Goal: Information Seeking & Learning: Find specific fact

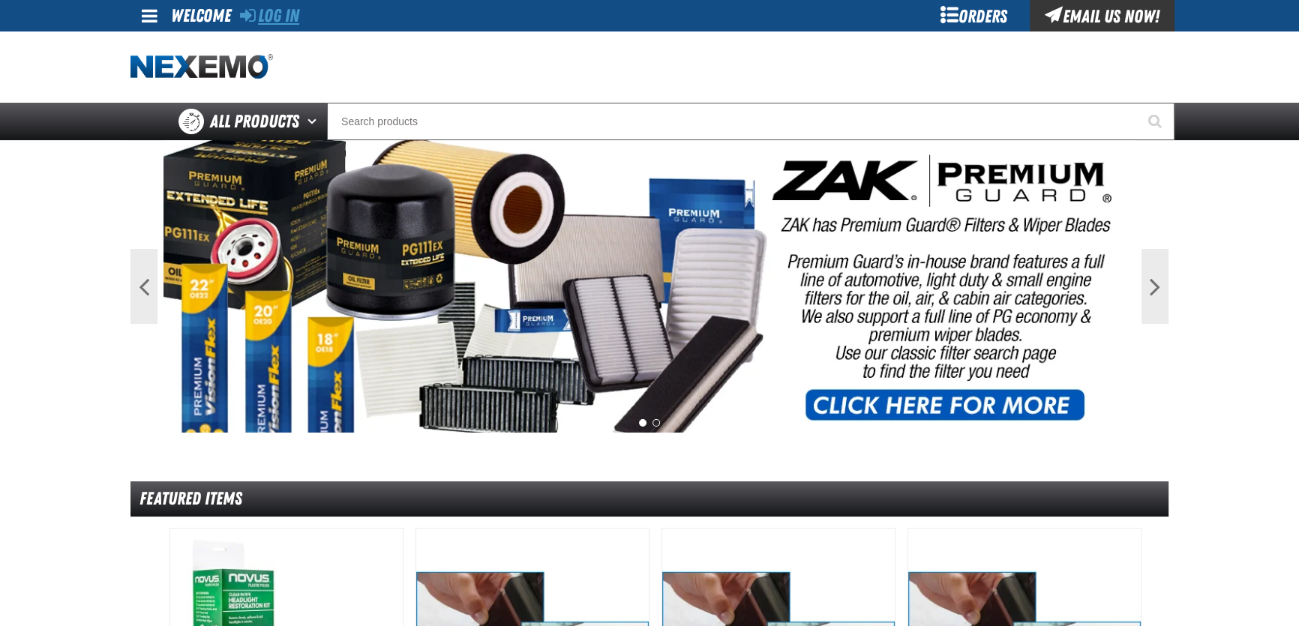
drag, startPoint x: 292, startPoint y: 29, endPoint x: 282, endPoint y: 20, distance: 13.3
click at [292, 29] on div "Log In" at bounding box center [269, 15] width 59 height 31
click at [281, 19] on link "Log In" at bounding box center [269, 15] width 59 height 21
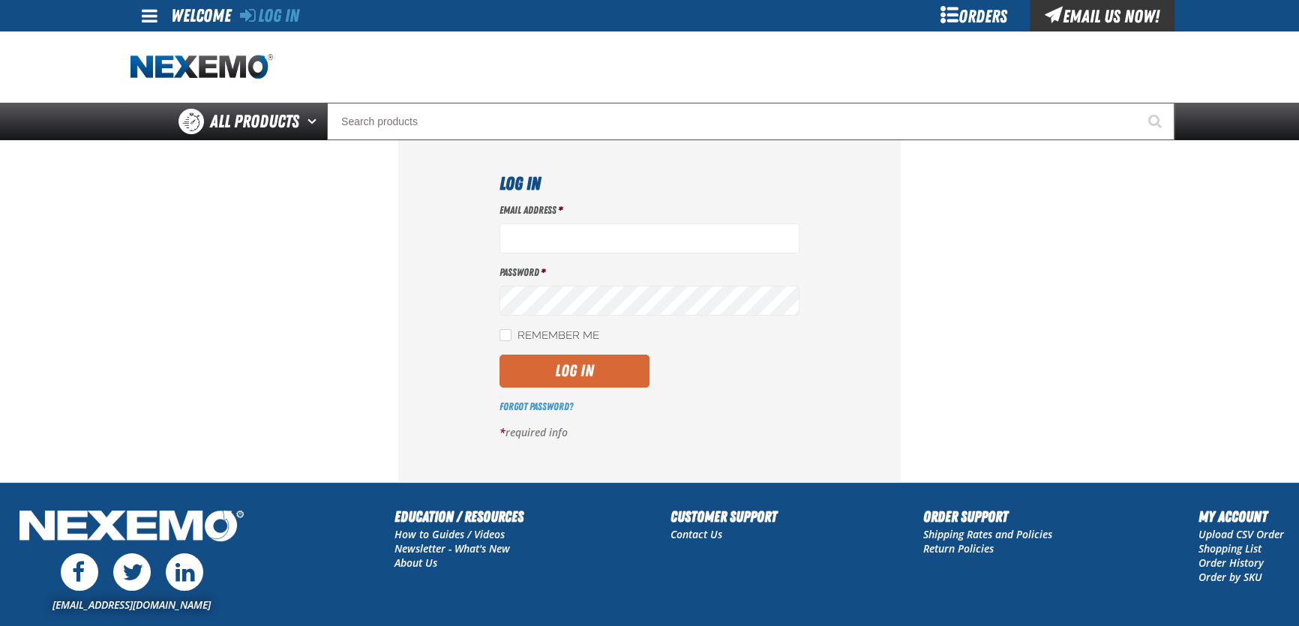
type input "[EMAIL_ADDRESS][DOMAIN_NAME]"
click at [586, 365] on button "Log In" at bounding box center [574, 371] width 150 height 33
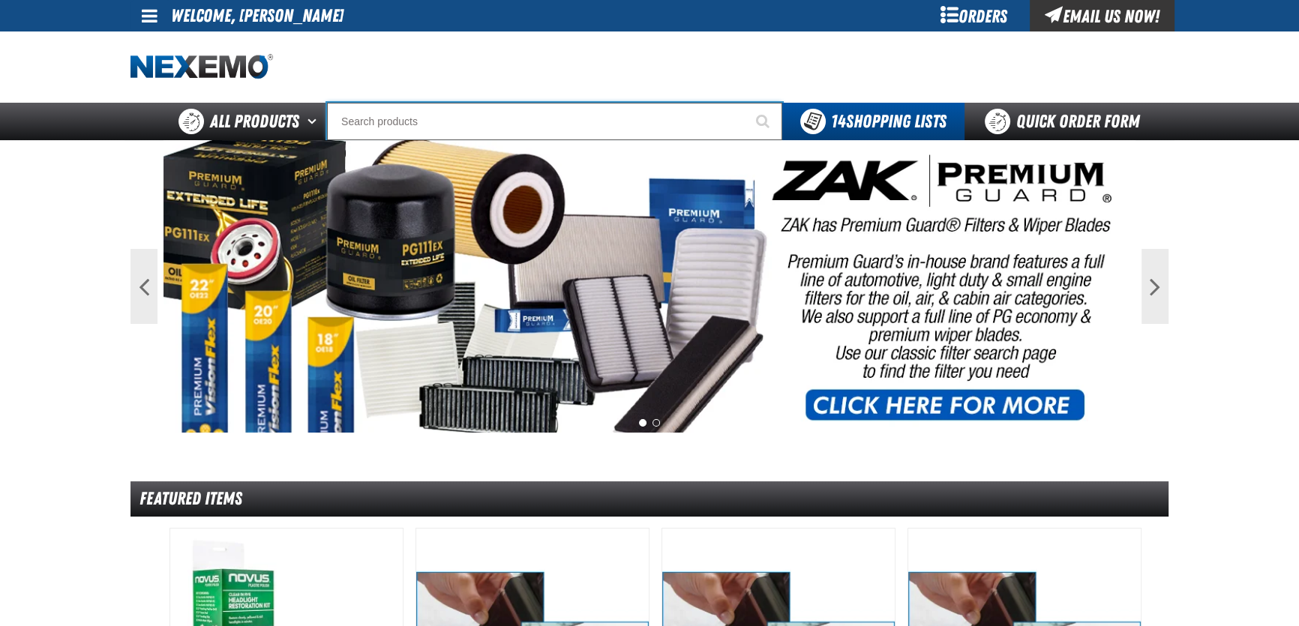
click at [490, 113] on input "Search" at bounding box center [554, 121] width 455 height 37
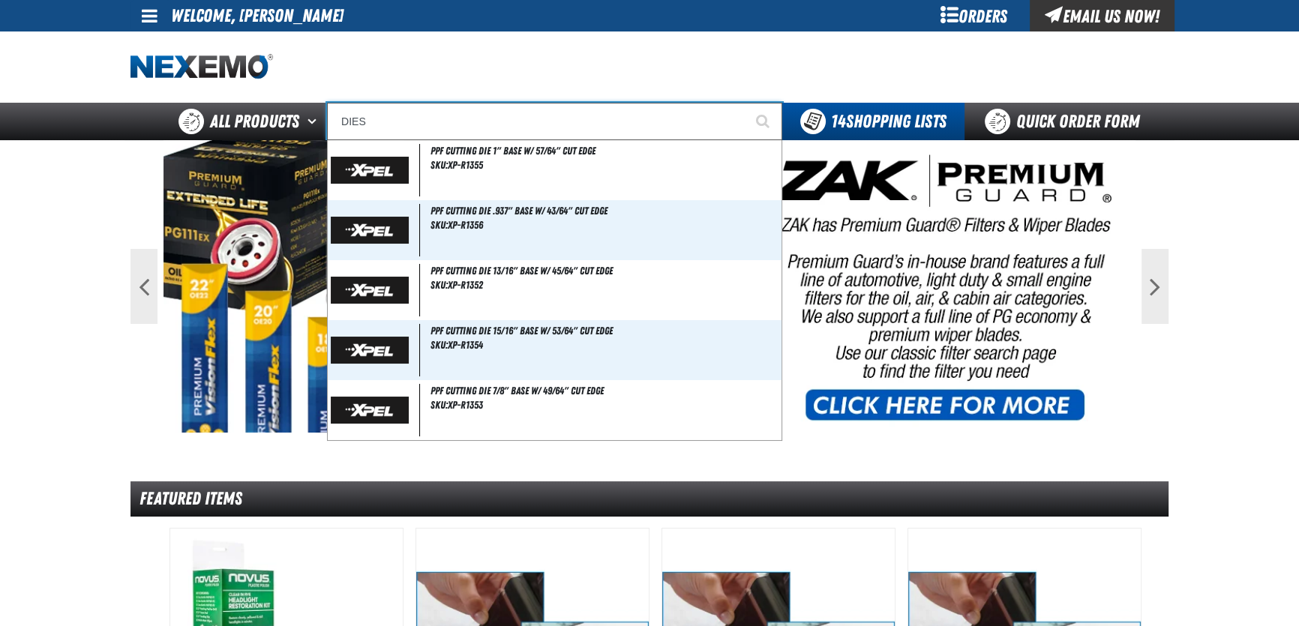
type input "DIESE"
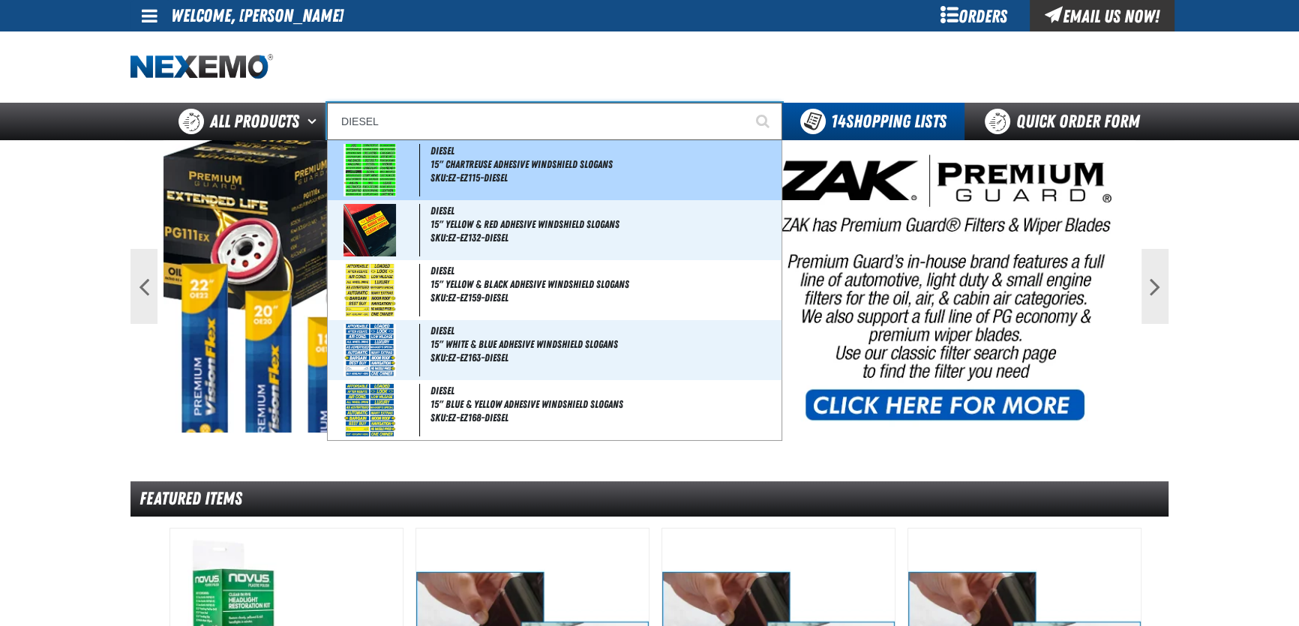
type input "DIESE"
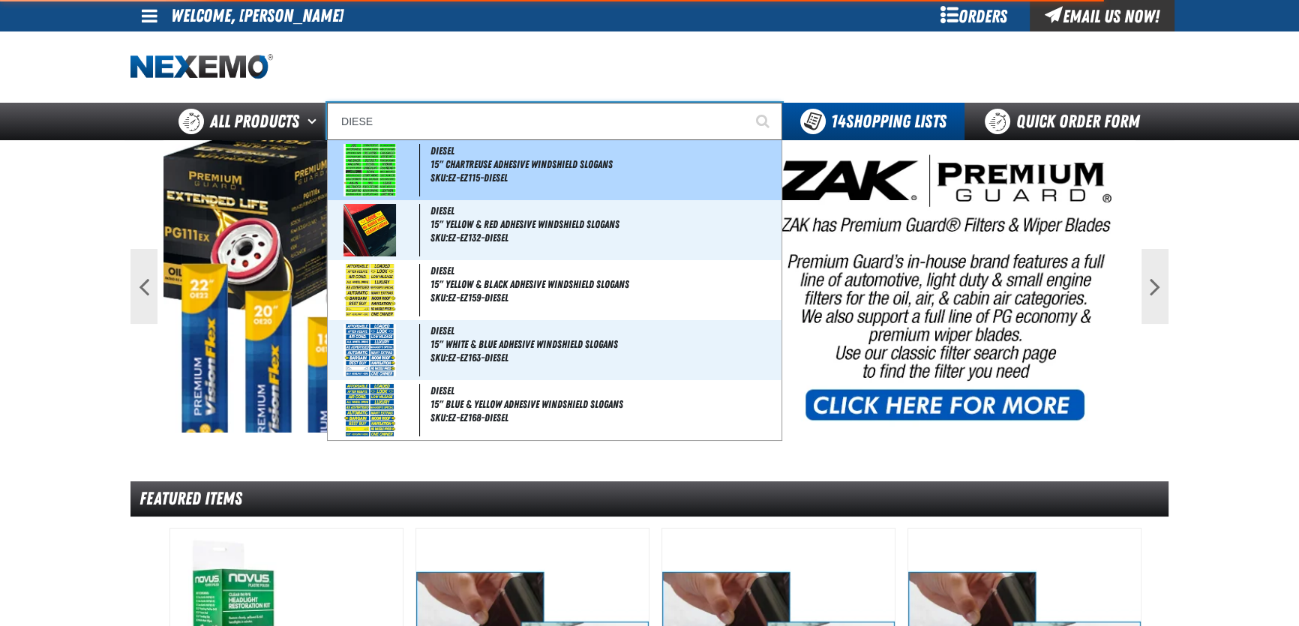
type input "DIESEL"
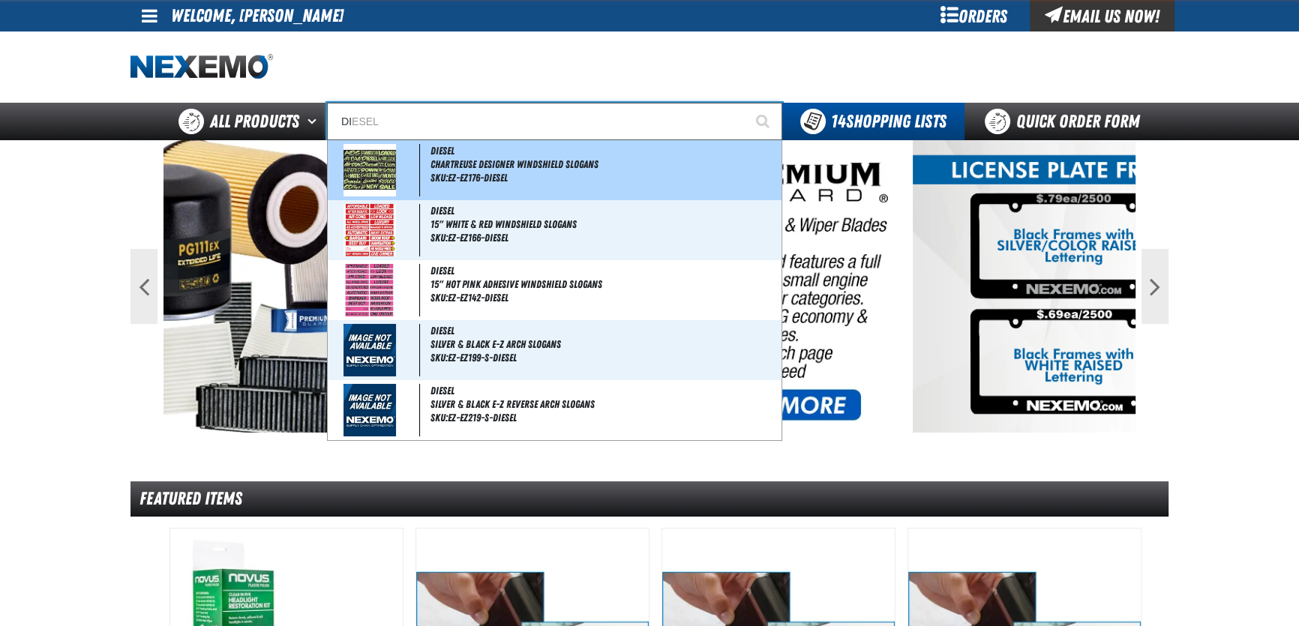
type input "D"
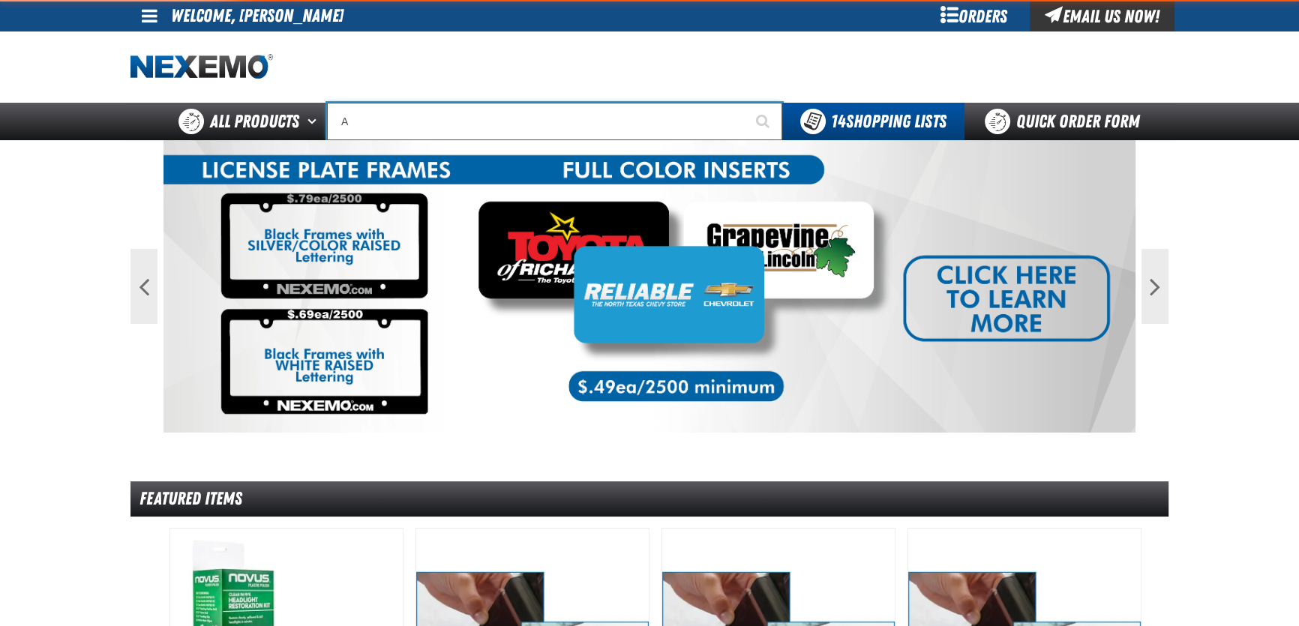
type input "AD"
type input "AD SPECIAL"
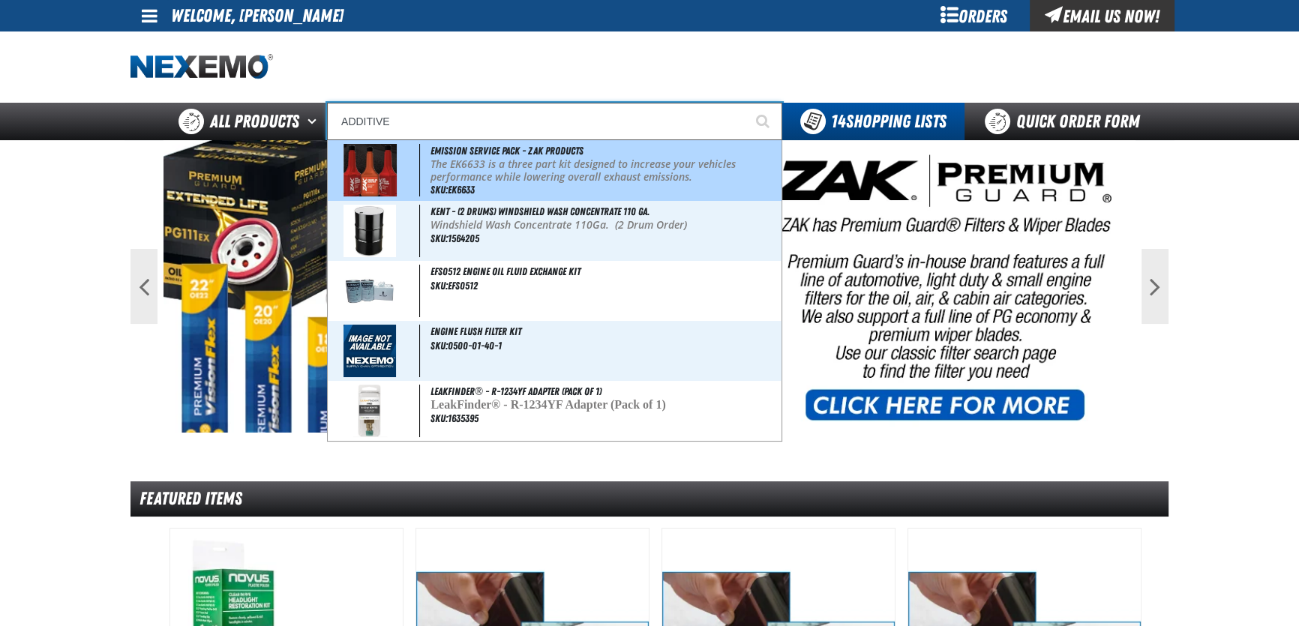
type input "Emission Service Pack - ZAK Products"
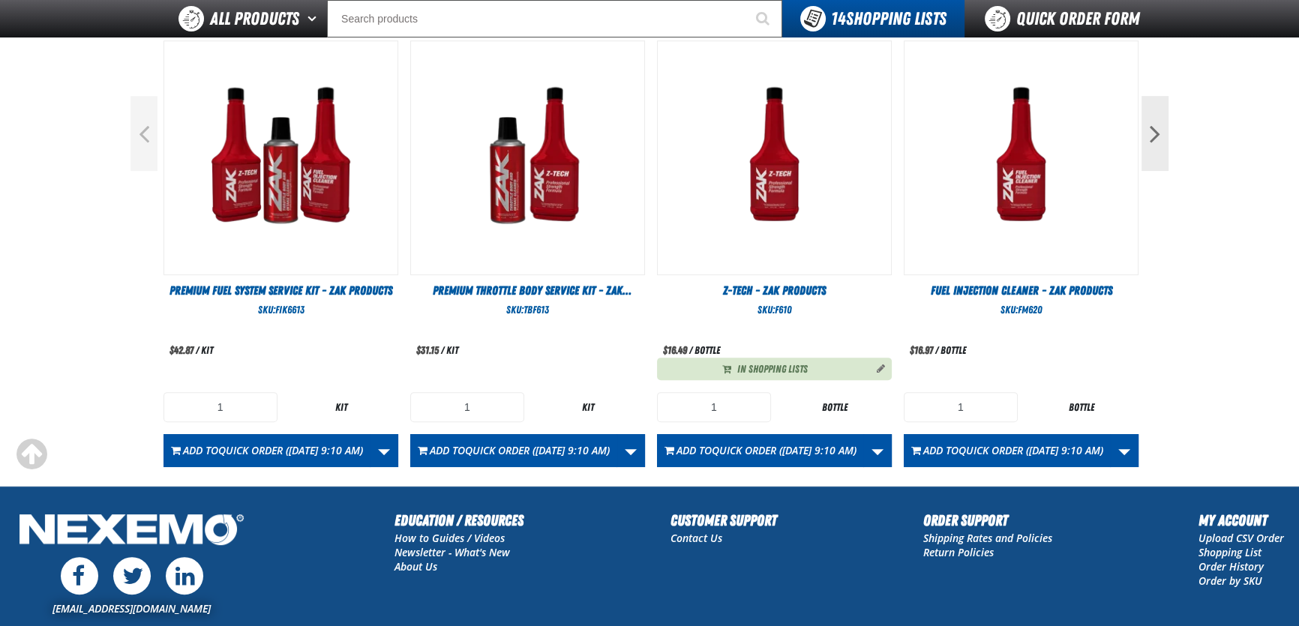
scroll to position [613, 0]
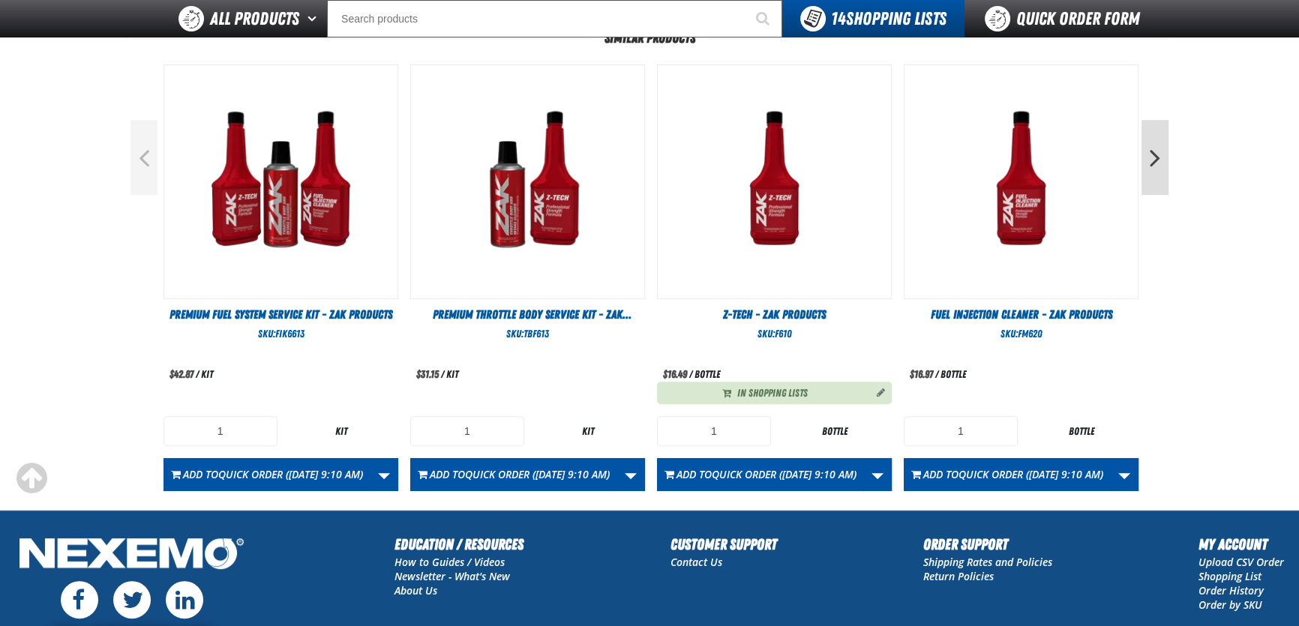
click at [1154, 150] on button "Next" at bounding box center [1154, 157] width 27 height 75
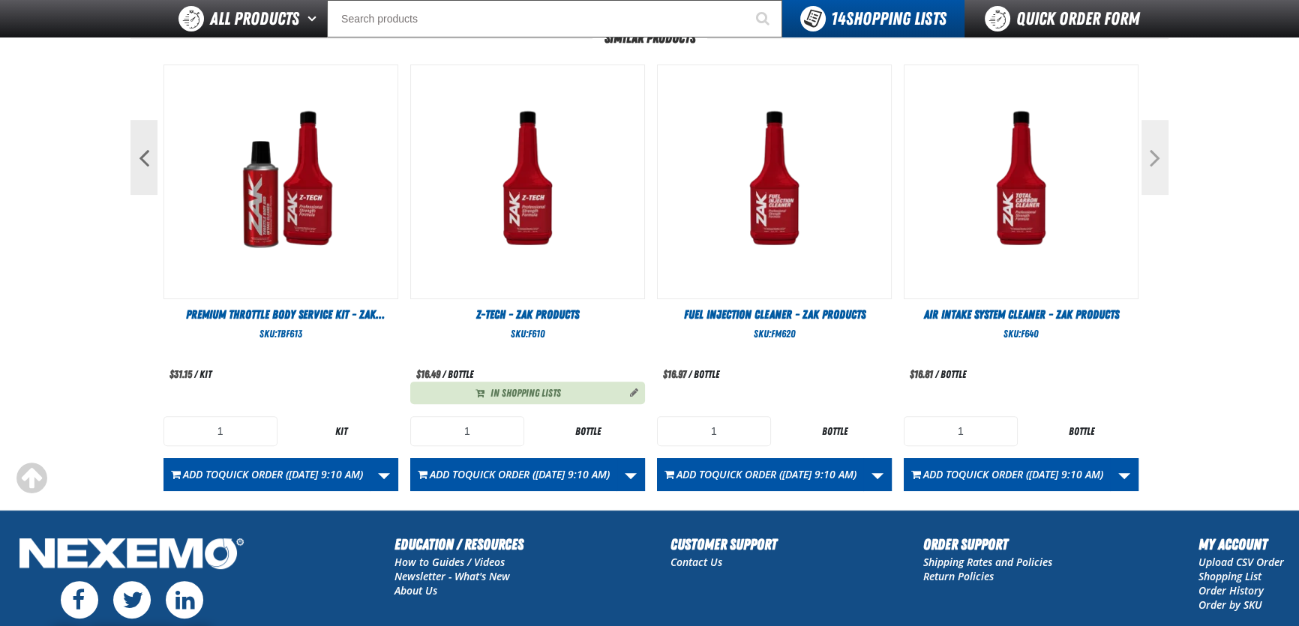
click at [1152, 161] on button "Next" at bounding box center [1154, 157] width 27 height 75
click at [1156, 165] on button "Next" at bounding box center [1154, 157] width 27 height 75
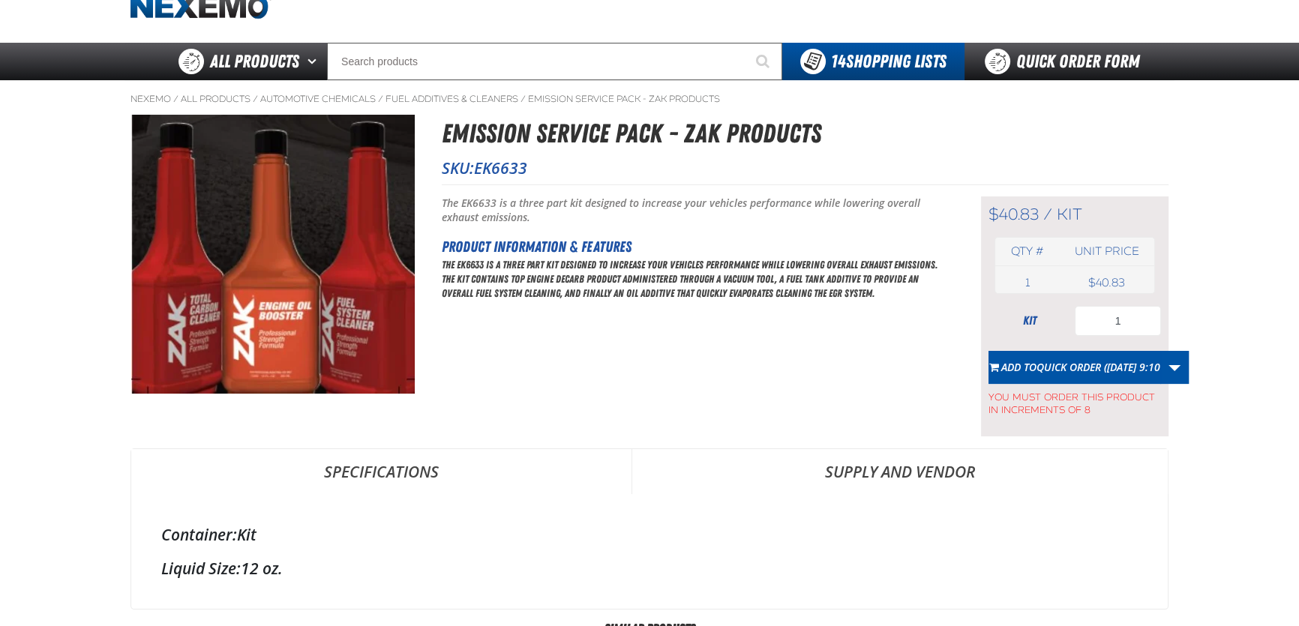
scroll to position [0, 0]
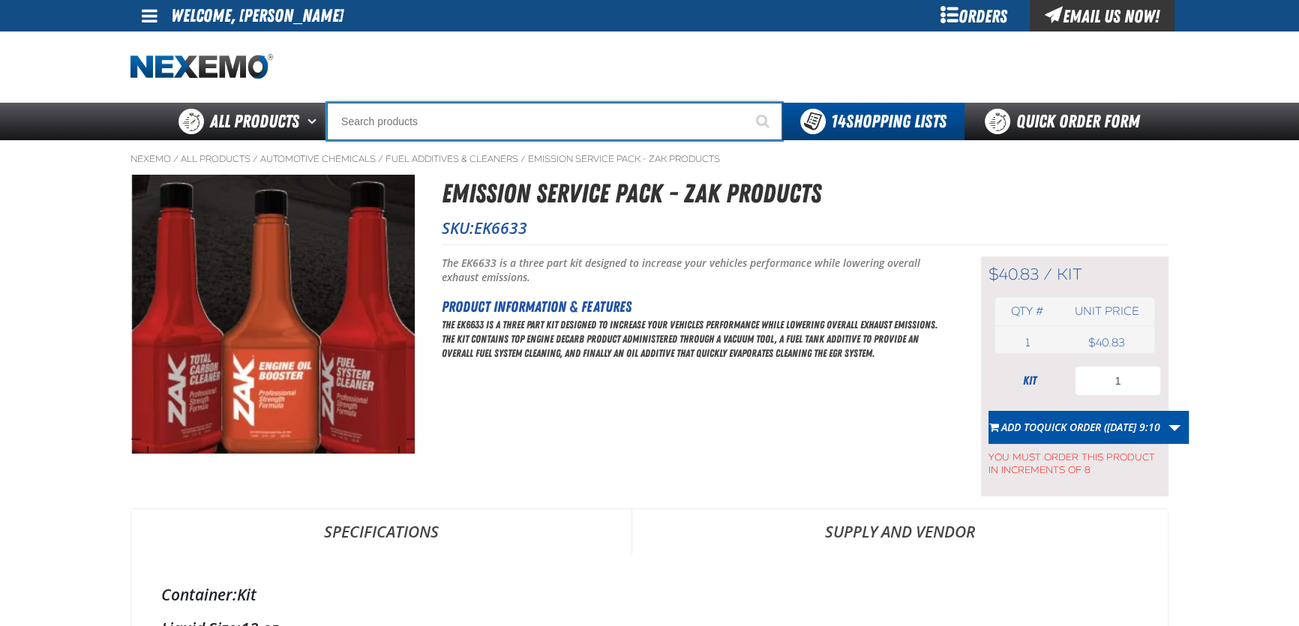
click at [465, 125] on input "Search" at bounding box center [554, 121] width 455 height 37
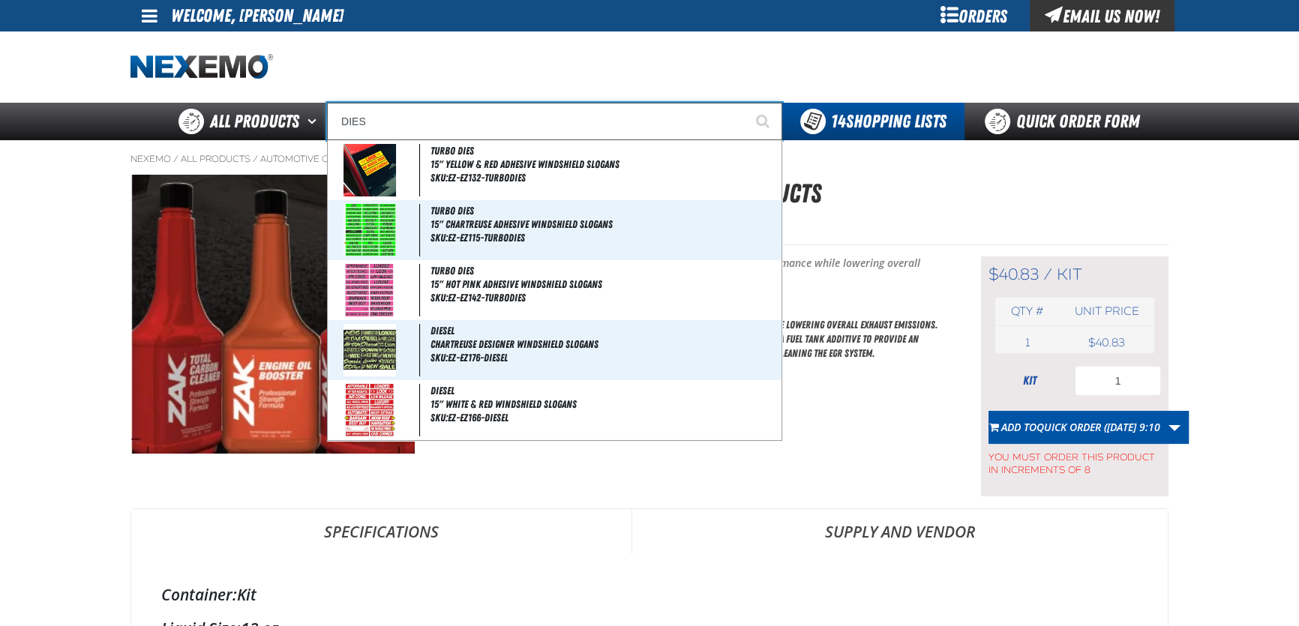
type input "DIES"
click at [745, 103] on button "Start Searching" at bounding box center [763, 121] width 37 height 37
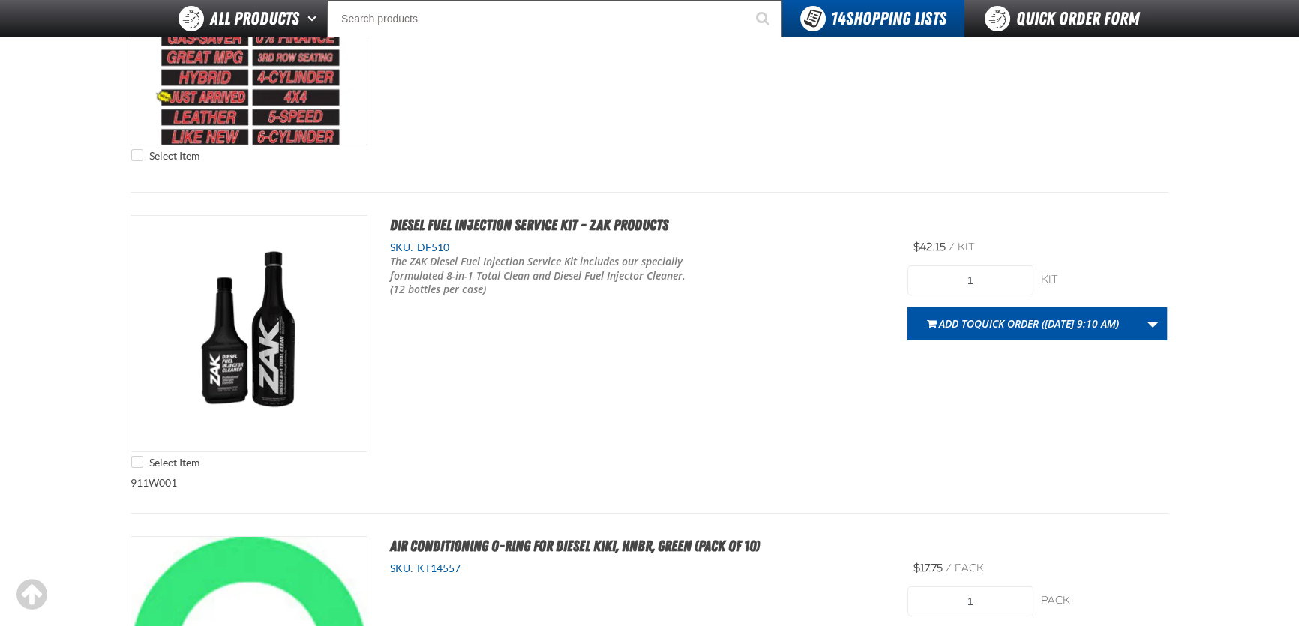
scroll to position [6544, 0]
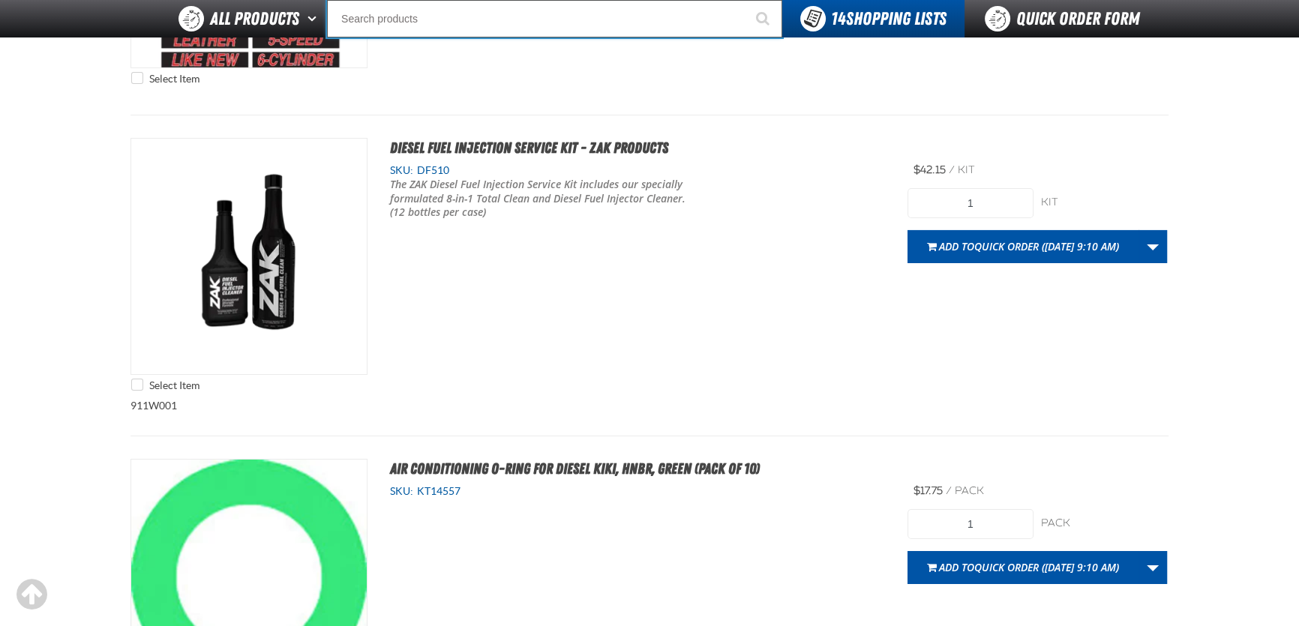
click at [388, 19] on input "Search" at bounding box center [554, 18] width 455 height 37
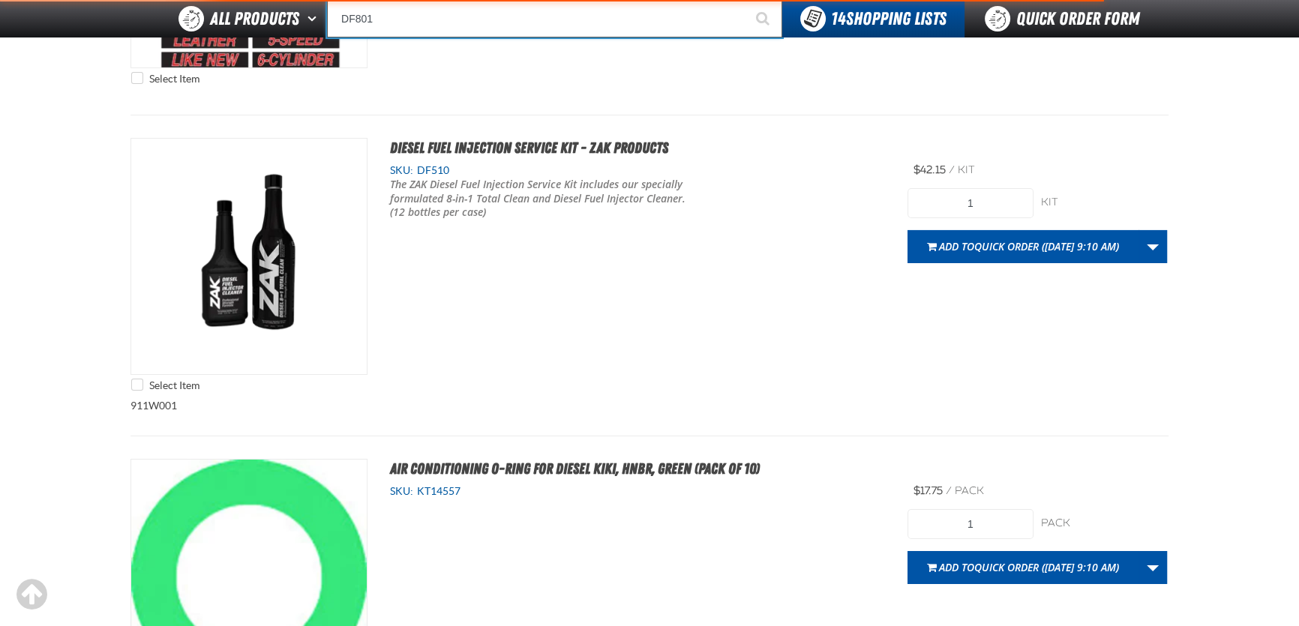
type input "DF801"
click at [745, 0] on button "Start Searching" at bounding box center [763, 18] width 37 height 37
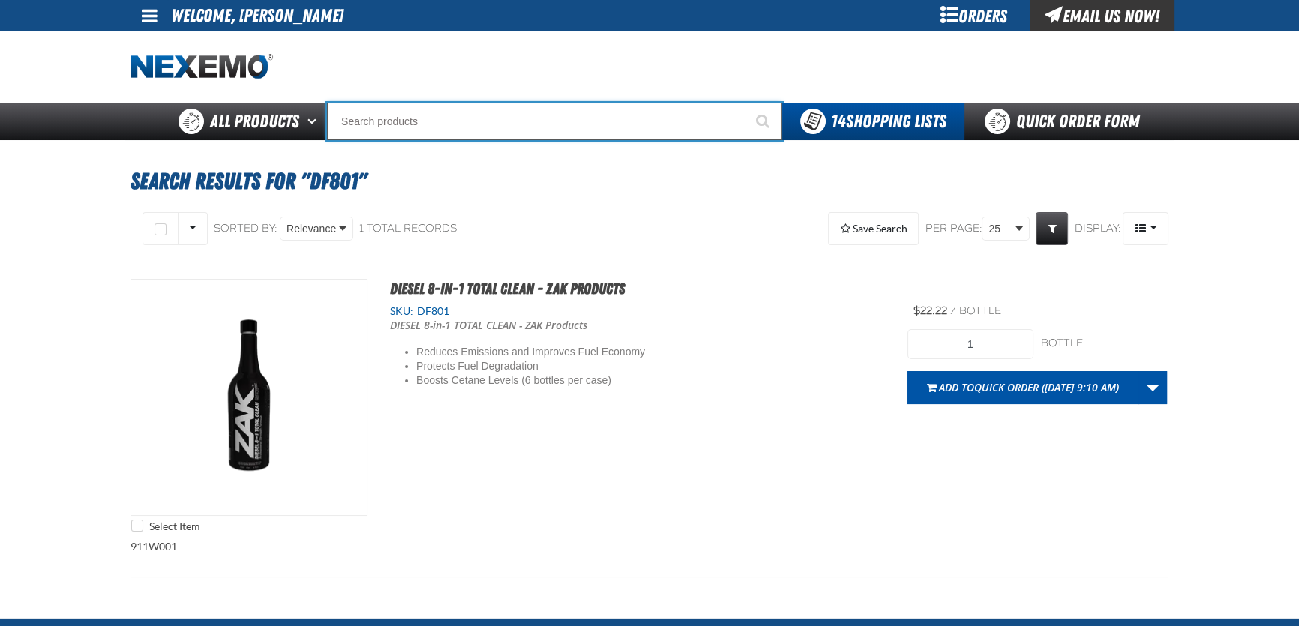
click at [423, 136] on input "Search" at bounding box center [554, 121] width 455 height 37
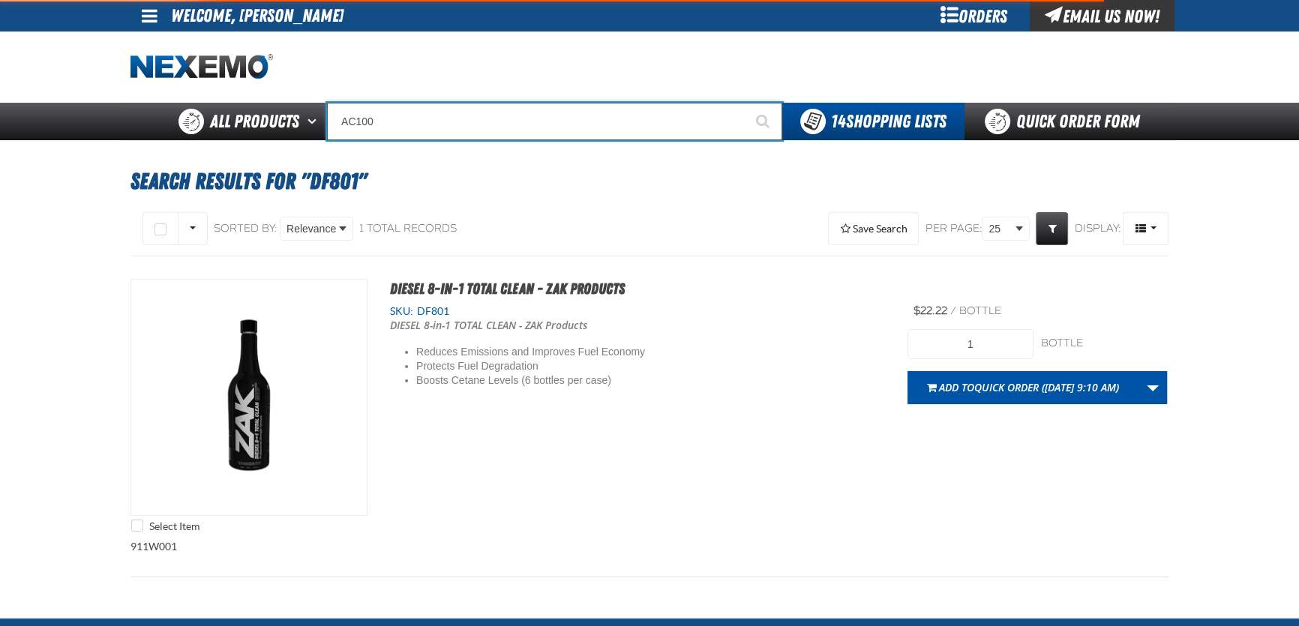
type input "AC100"
click at [745, 103] on button "Start Searching" at bounding box center [763, 121] width 37 height 37
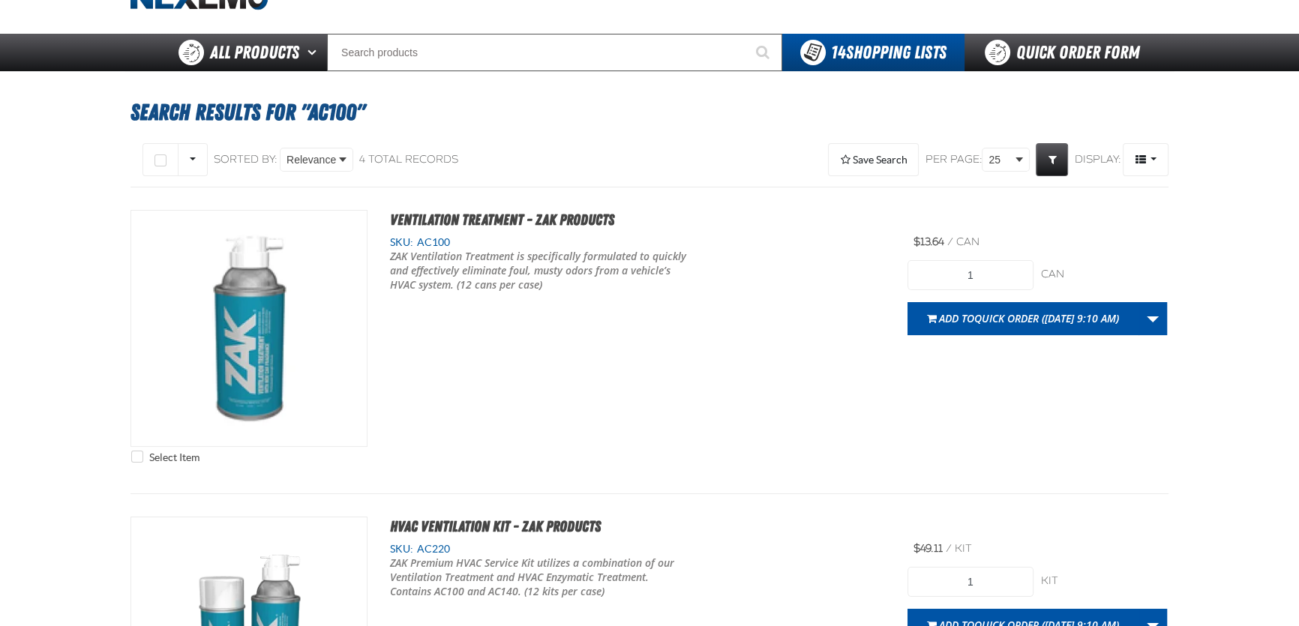
scroll to position [67, 0]
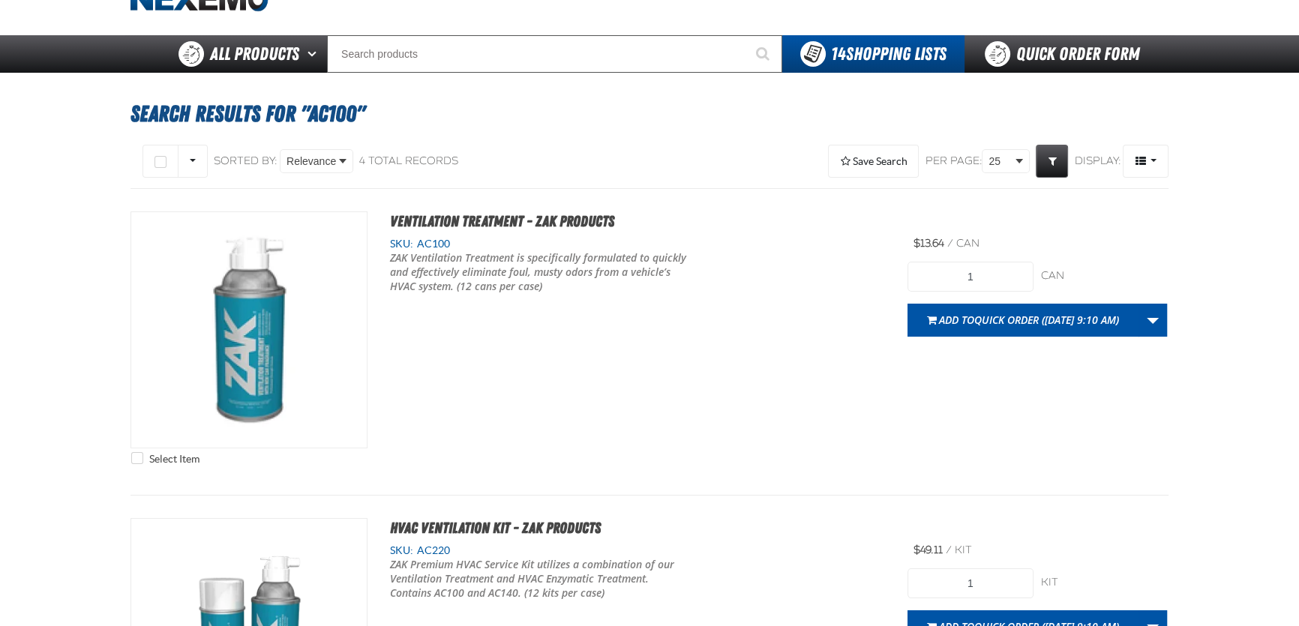
click at [605, 369] on div "Select Item Ventilation Treatment - ZAK Products SKU: AC100 1" at bounding box center [649, 341] width 1038 height 261
